Goal: Information Seeking & Learning: Learn about a topic

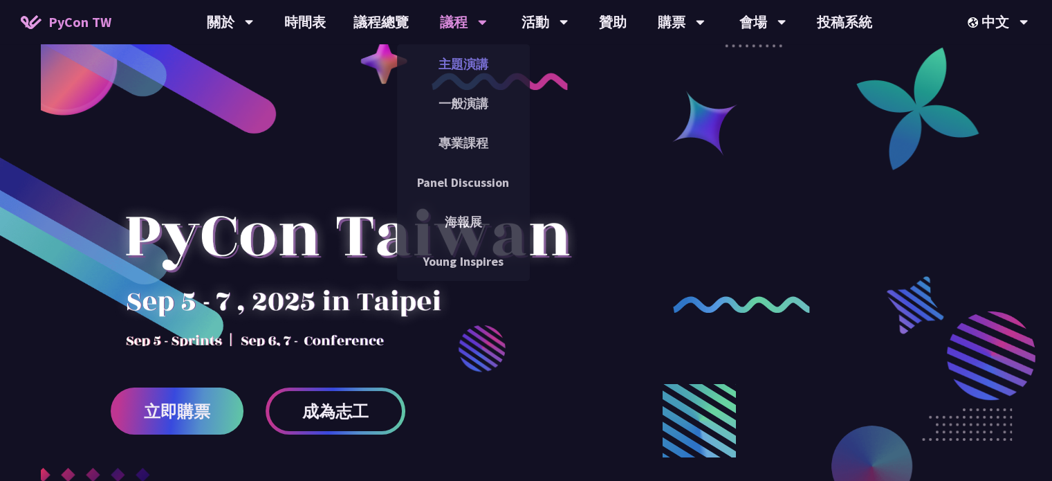
click at [471, 73] on link "主題演講" at bounding box center [463, 64] width 133 height 33
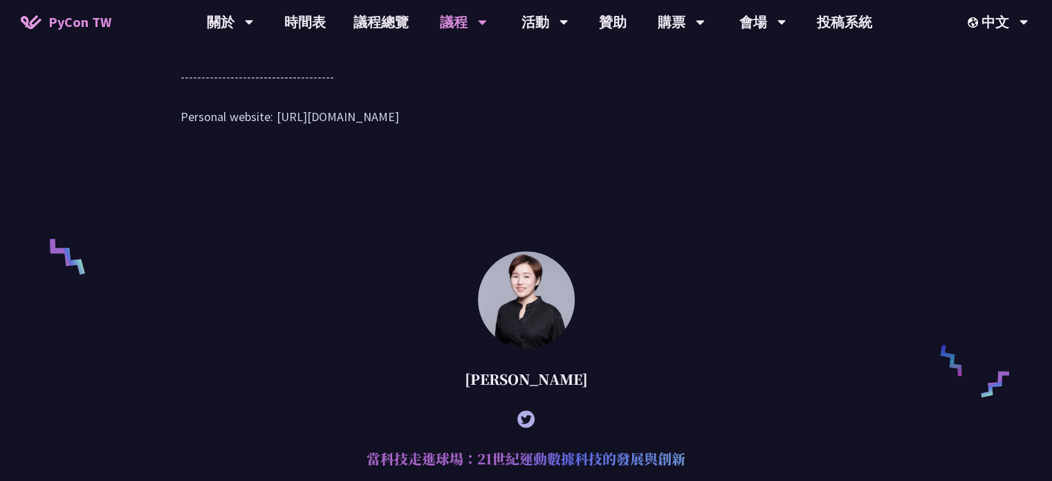
scroll to position [969, 0]
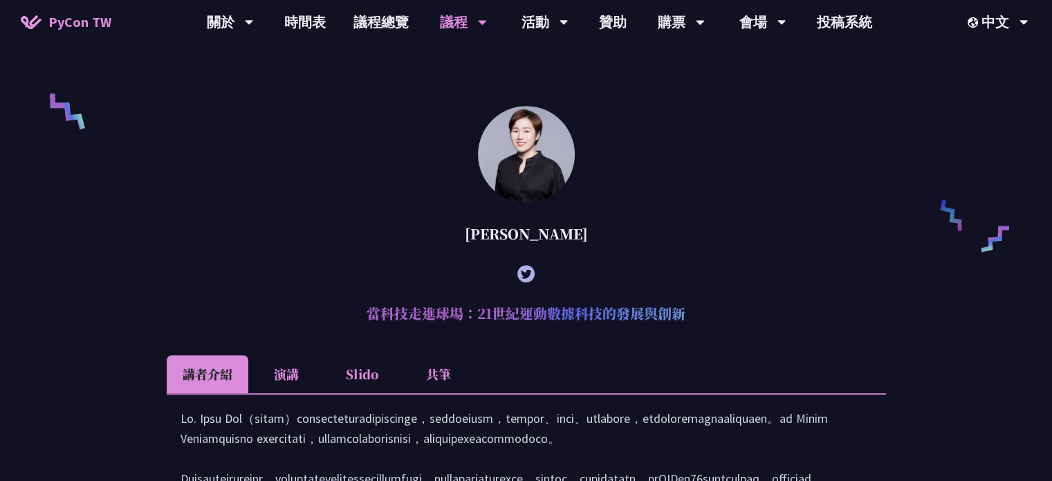
click at [533, 249] on div "[PERSON_NAME]" at bounding box center [527, 234] width 720 height 42
click at [533, 250] on div "[PERSON_NAME]" at bounding box center [527, 234] width 720 height 42
click at [700, 255] on div "[PERSON_NAME]" at bounding box center [527, 234] width 720 height 42
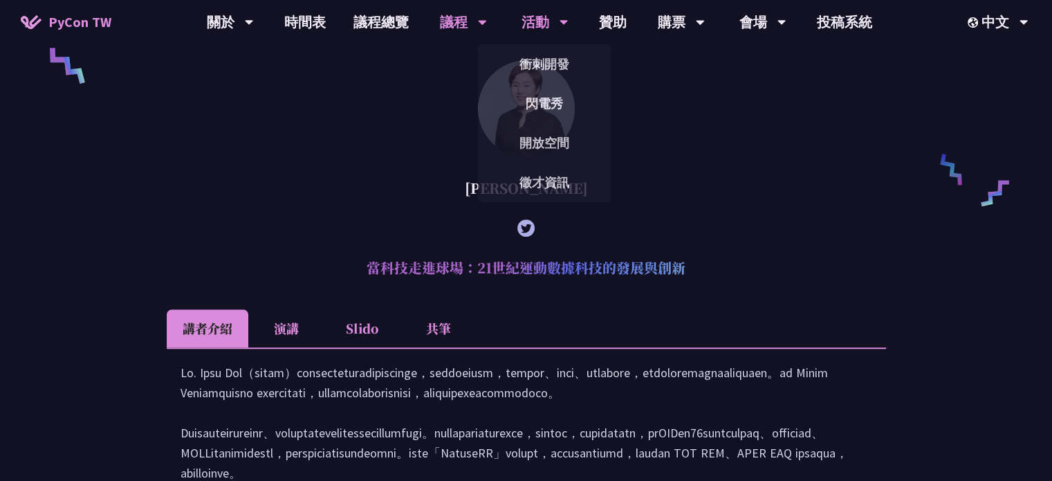
copy article "[PERSON_NAME]"
